Goal: Check status: Check status

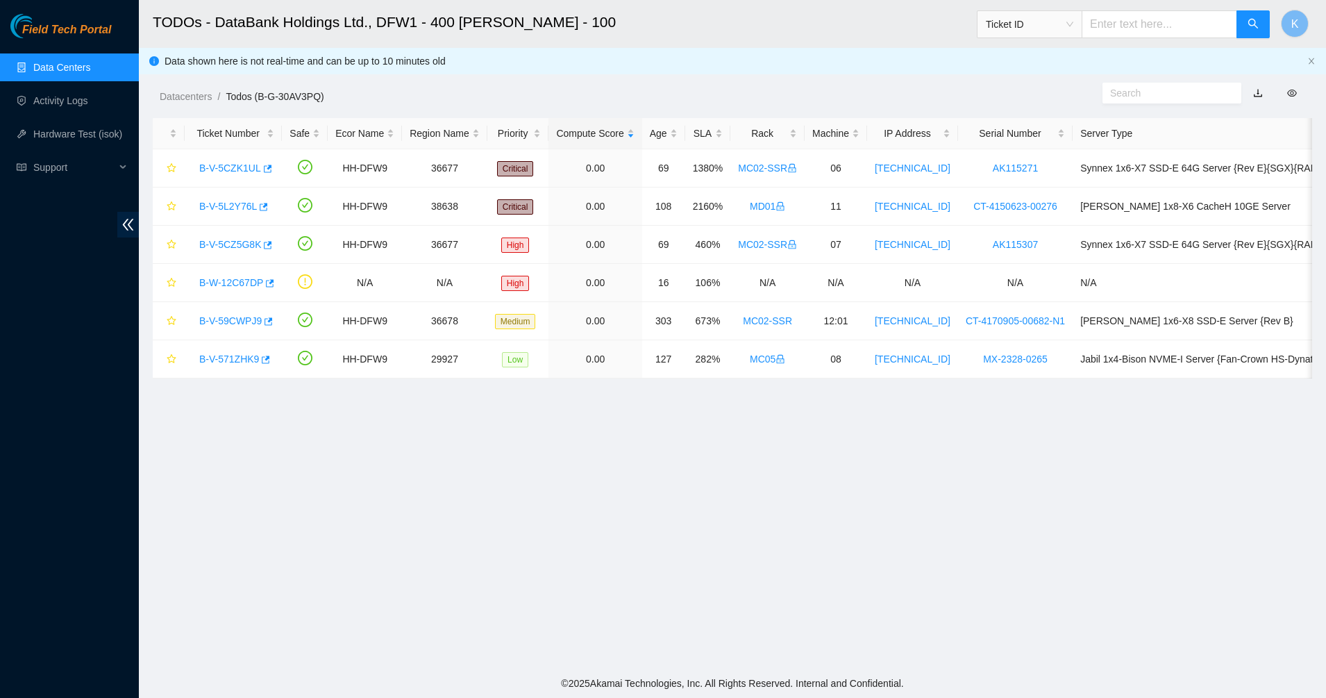
click at [1144, 32] on input "text" at bounding box center [1160, 24] width 156 height 28
paste input "B-V-5V3P4IP"
type input "B-V-5V3P4IP"
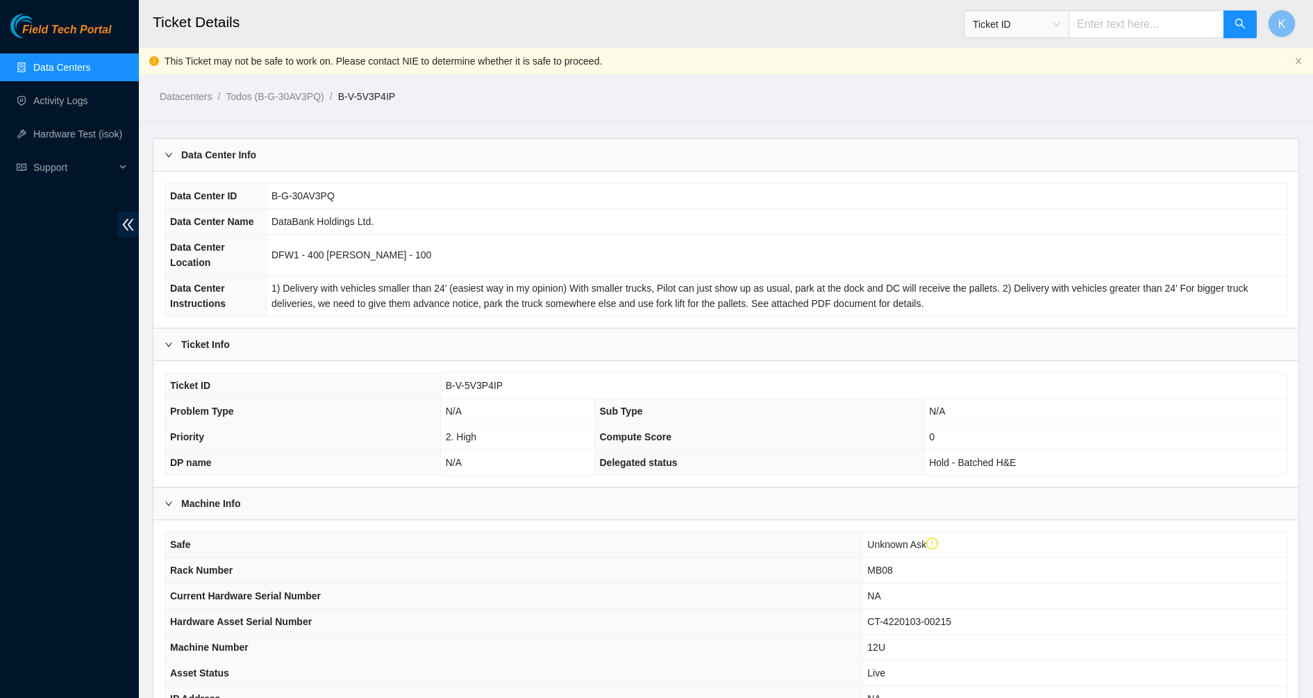
scroll to position [225, 0]
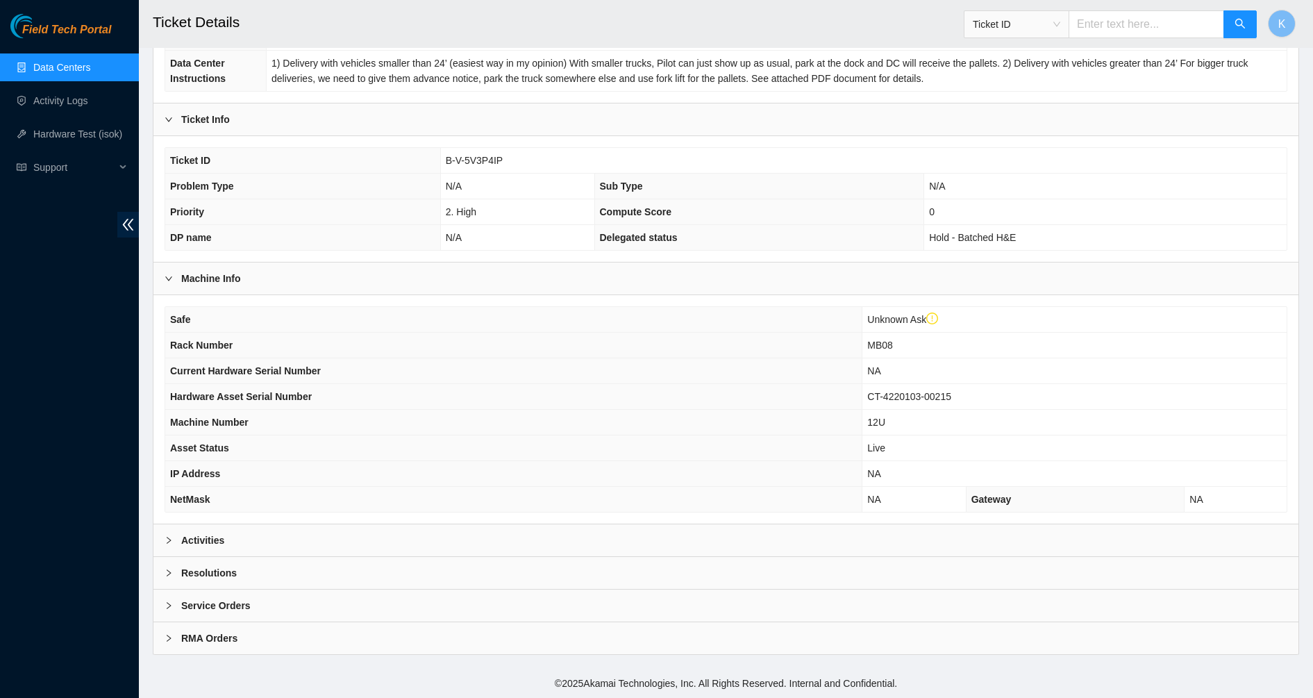
click at [221, 550] on div "Activities" at bounding box center [725, 540] width 1145 height 32
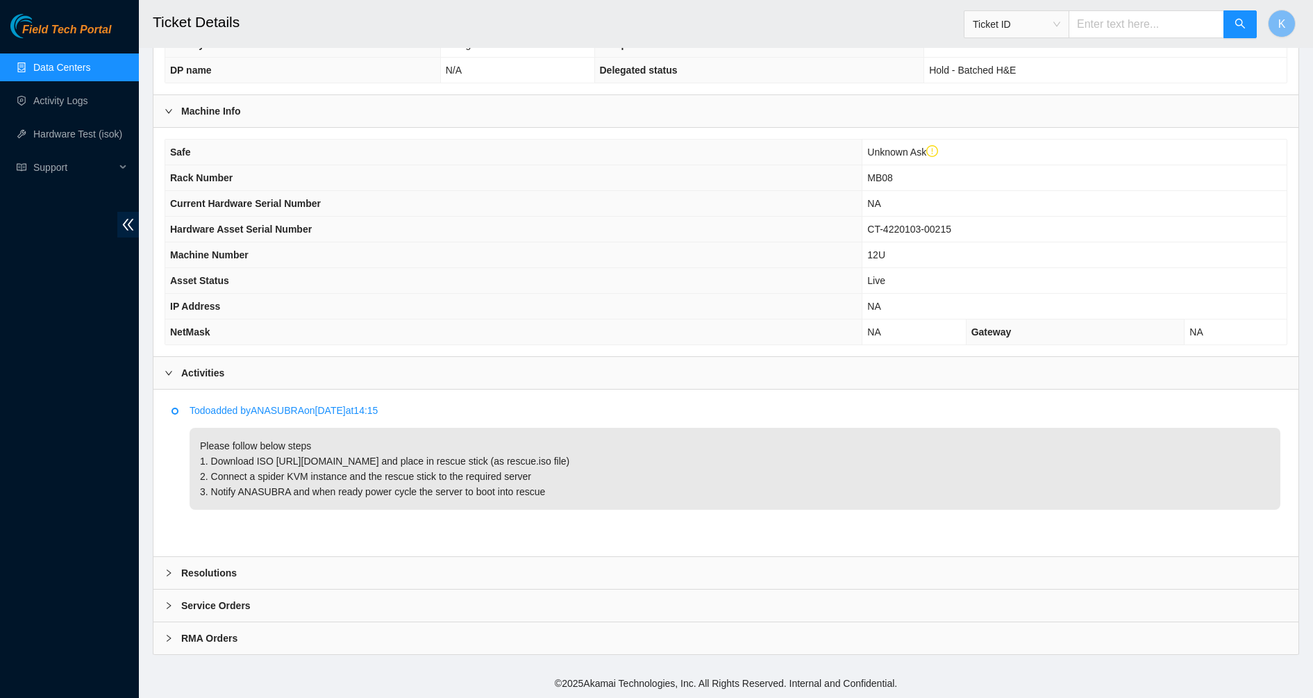
scroll to position [0, 0]
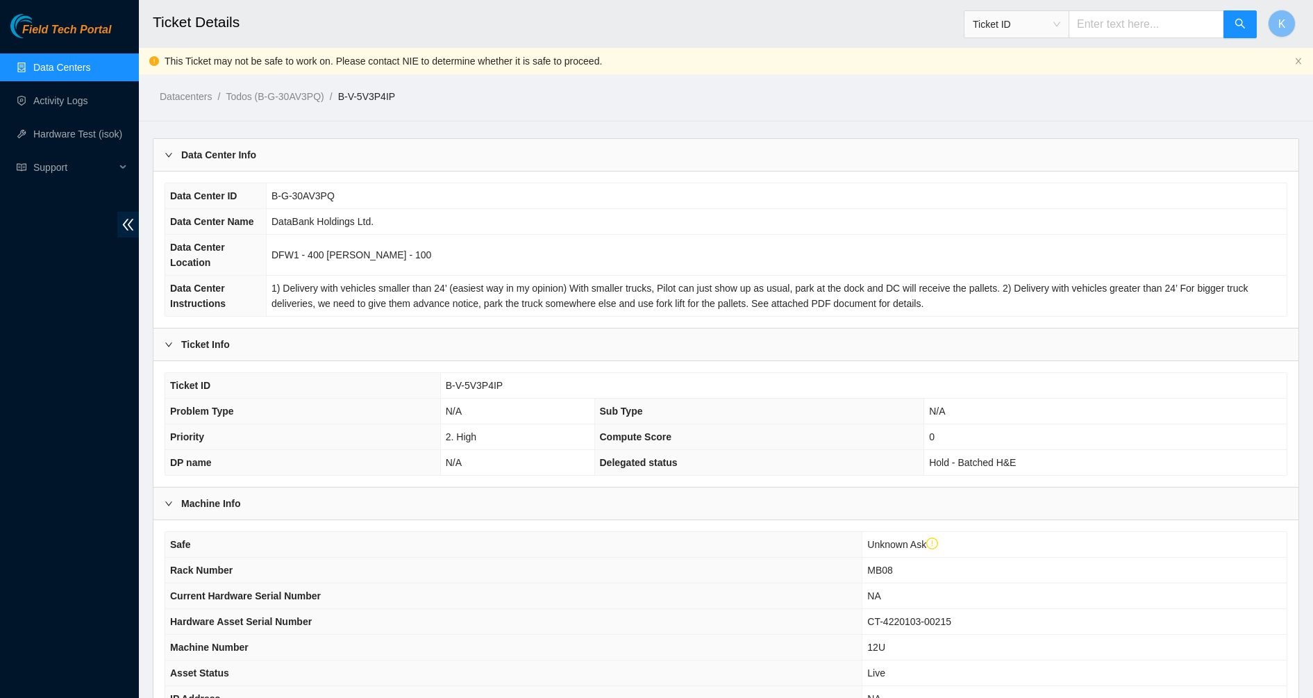
click at [74, 63] on link "Data Centers" at bounding box center [61, 67] width 57 height 11
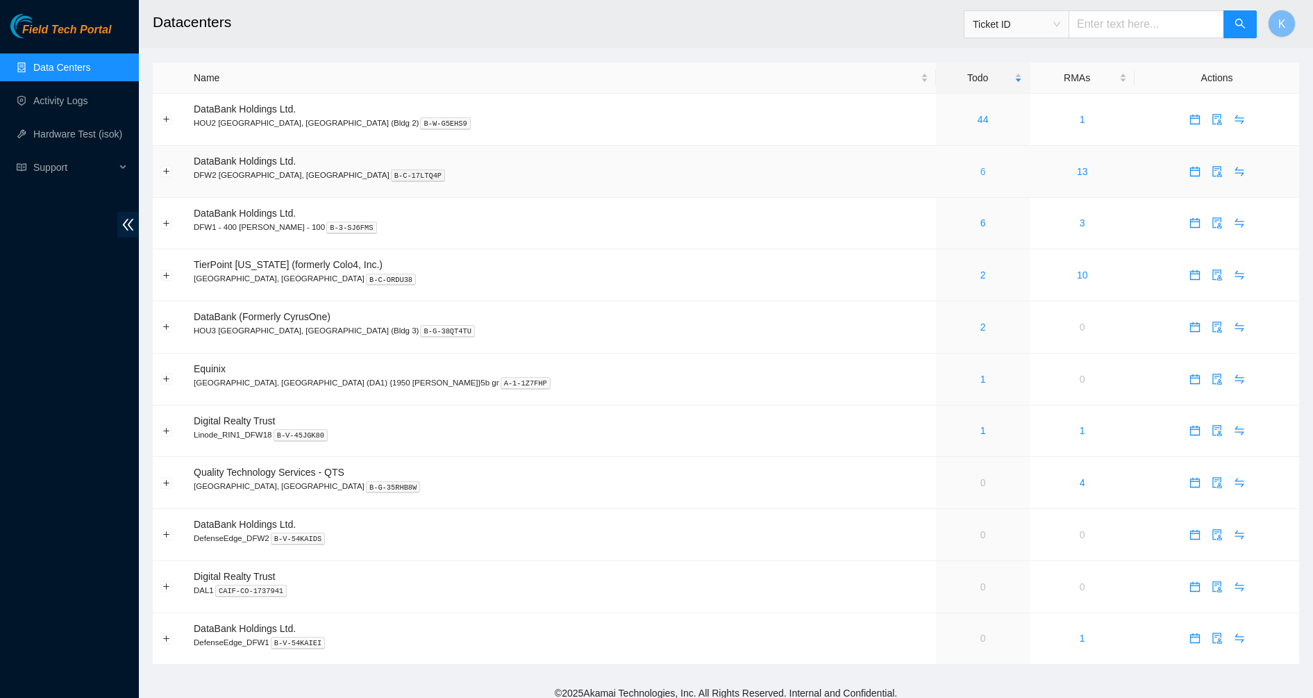
click at [981, 171] on link "6" at bounding box center [984, 171] width 6 height 11
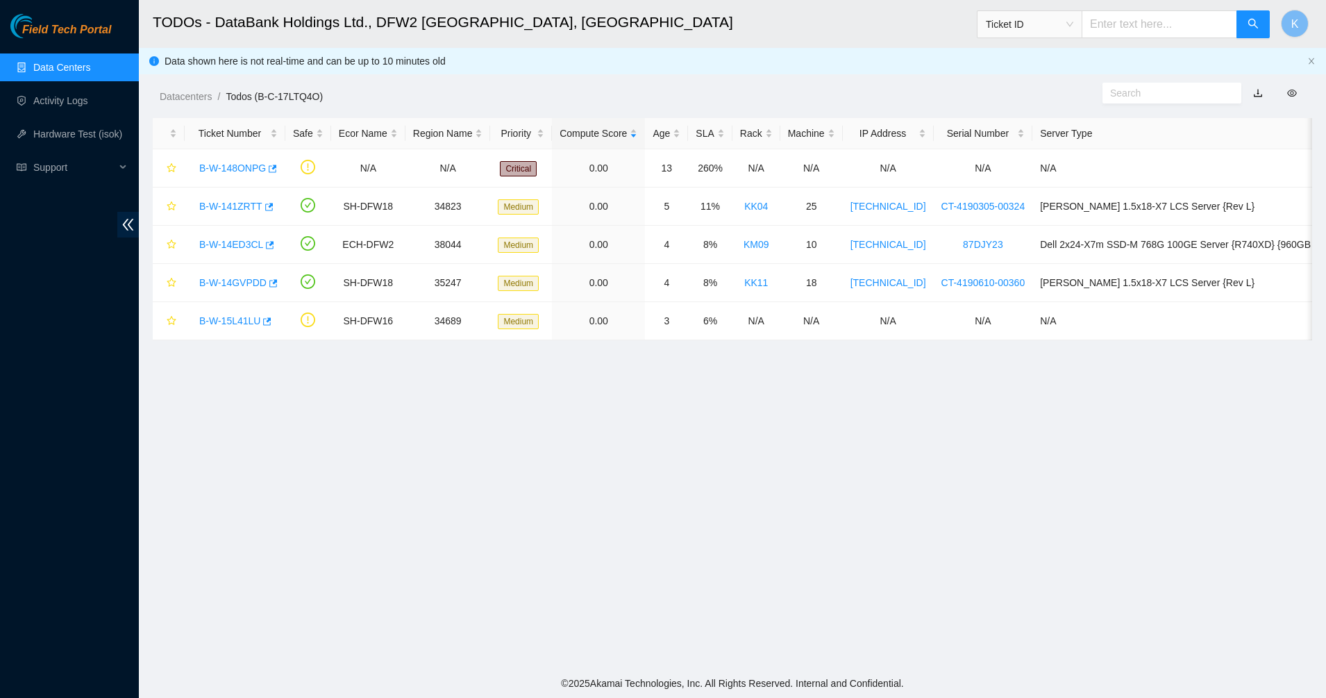
click at [440, 474] on main "TODOs - DataBank Holdings Ltd., DFW2 [GEOGRAPHIC_DATA], [GEOGRAPHIC_DATA] Ticke…" at bounding box center [733, 334] width 1188 height 669
click at [54, 73] on link "Data Centers" at bounding box center [61, 67] width 57 height 11
